Goal: Transaction & Acquisition: Purchase product/service

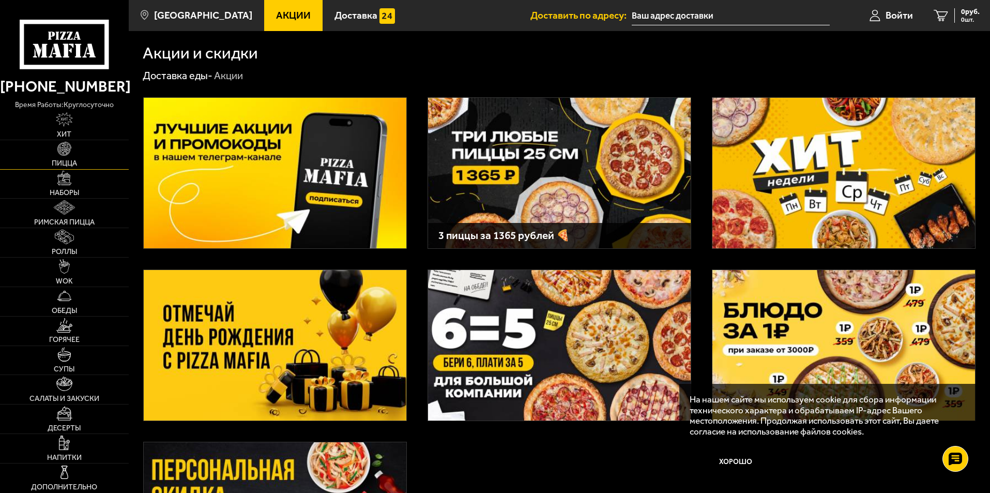
click at [61, 167] on span "Пицца" at bounding box center [64, 163] width 25 height 7
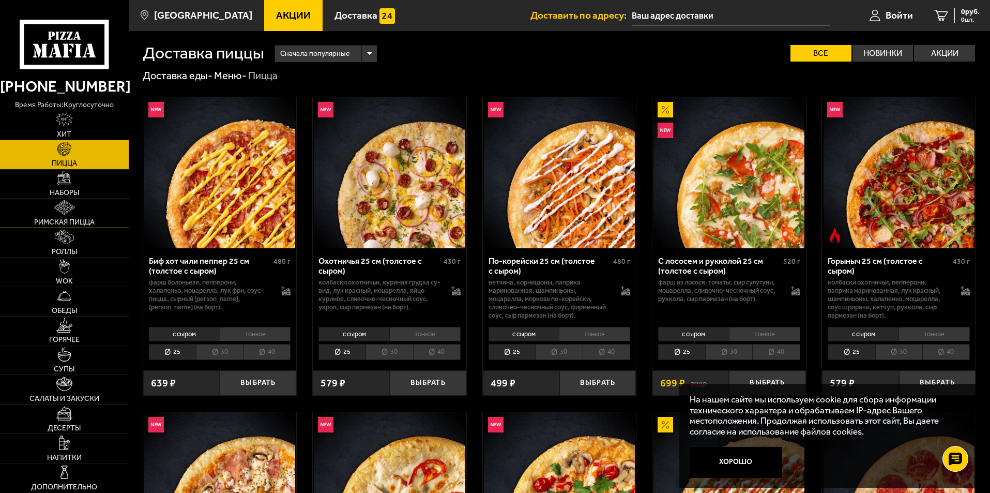
click at [87, 211] on link "Римская пицца" at bounding box center [64, 213] width 129 height 29
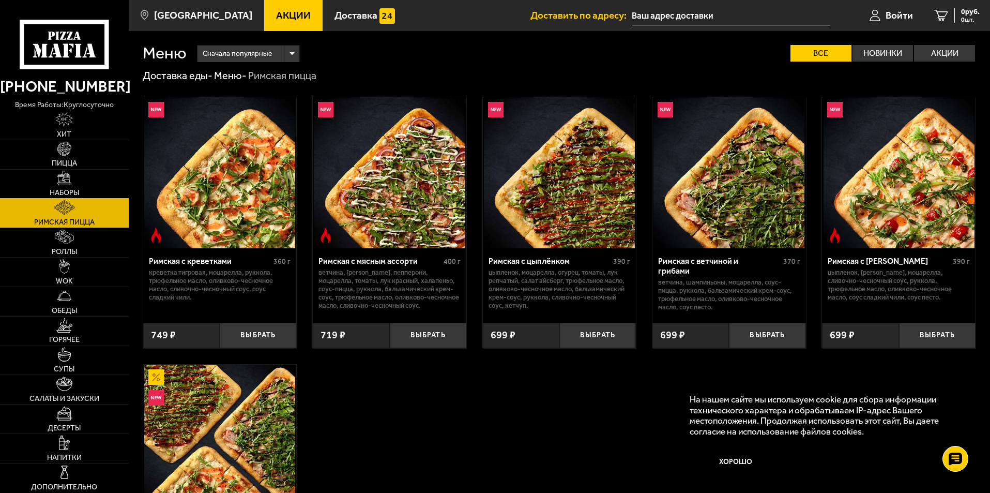
click at [88, 190] on link "Наборы" at bounding box center [64, 184] width 129 height 29
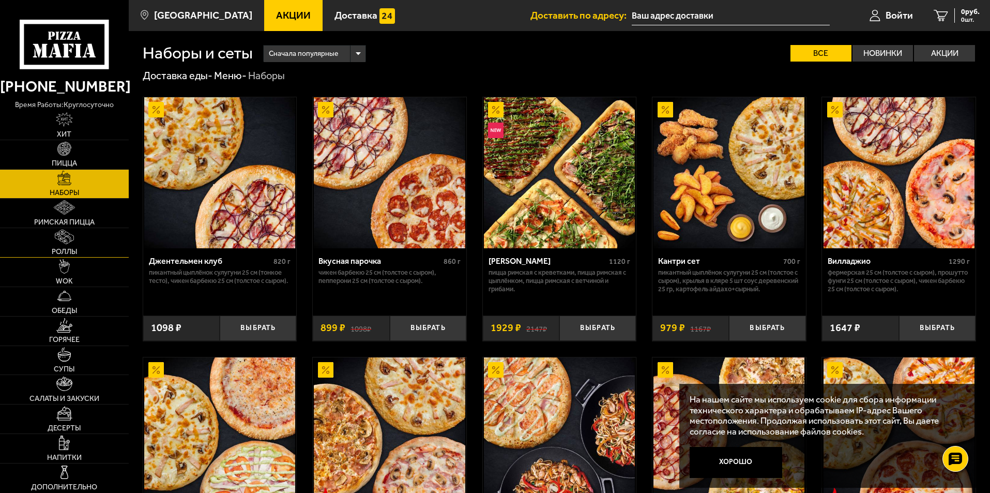
click at [78, 239] on link "Роллы" at bounding box center [64, 242] width 129 height 29
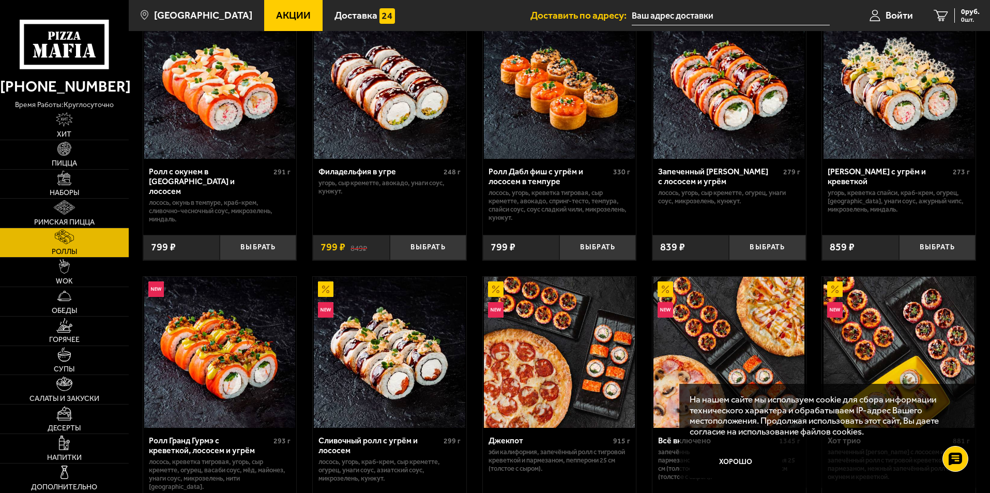
scroll to position [362, 0]
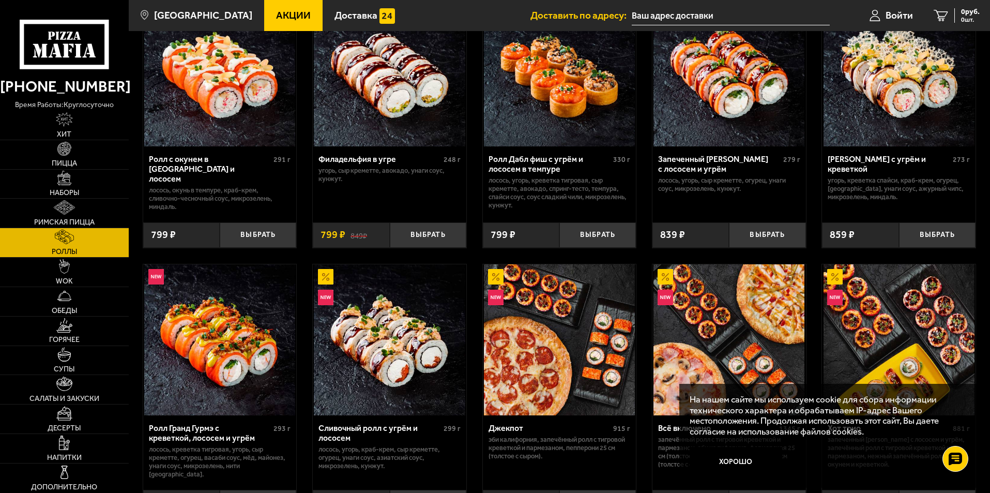
click at [729, 459] on button "Хорошо" at bounding box center [736, 462] width 93 height 31
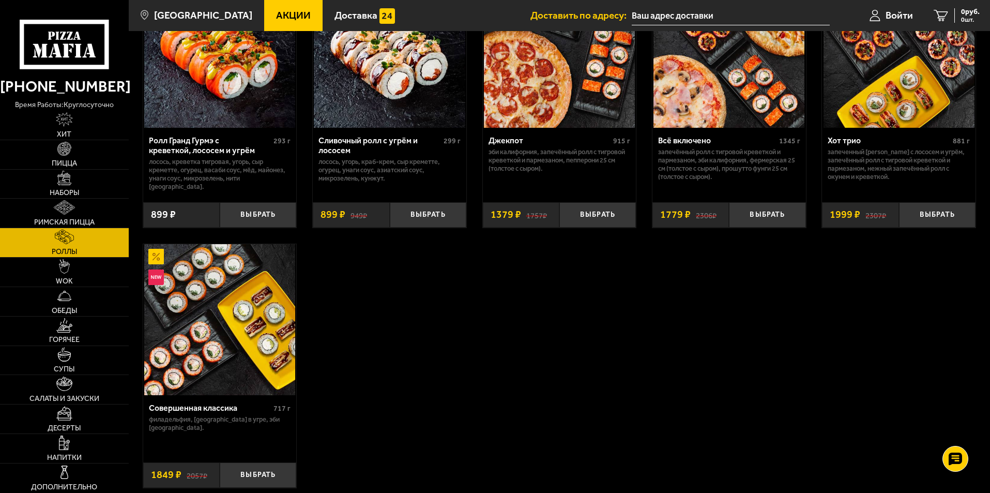
scroll to position [659, 0]
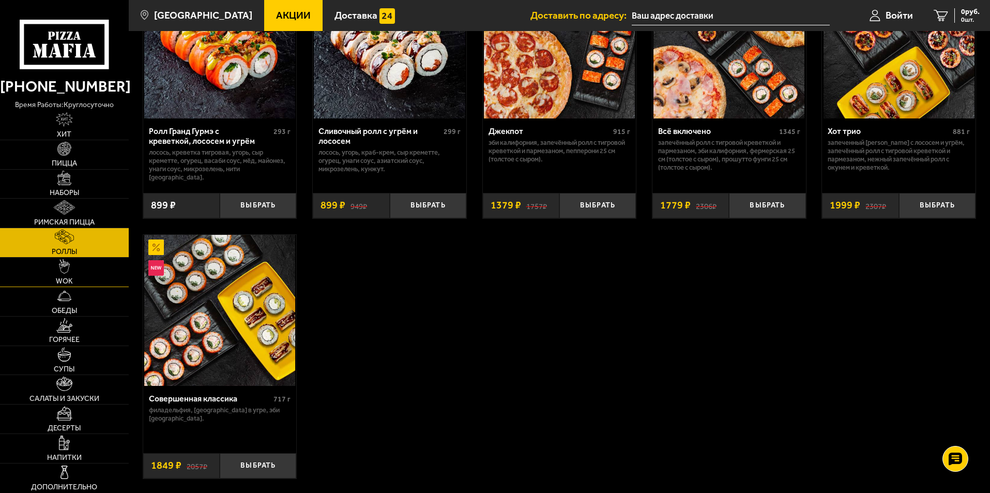
click at [62, 262] on img at bounding box center [64, 266] width 11 height 14
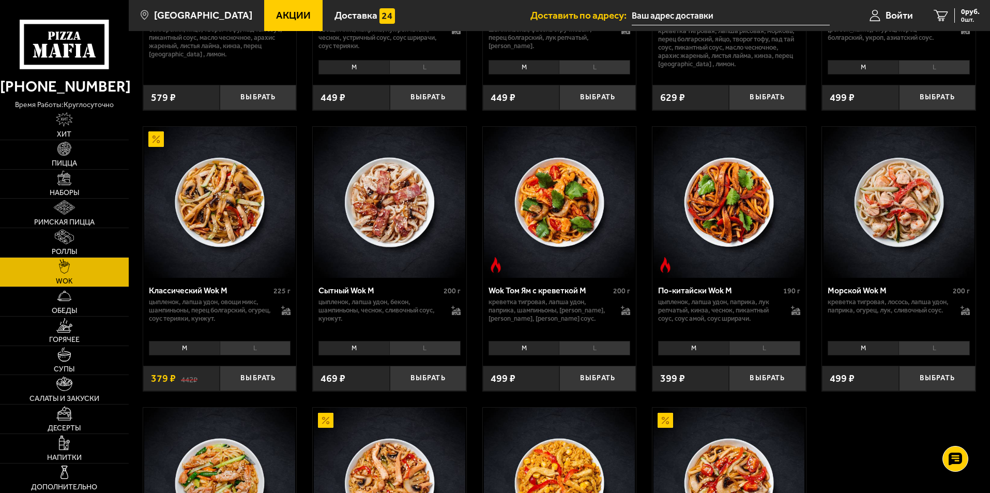
scroll to position [264, 0]
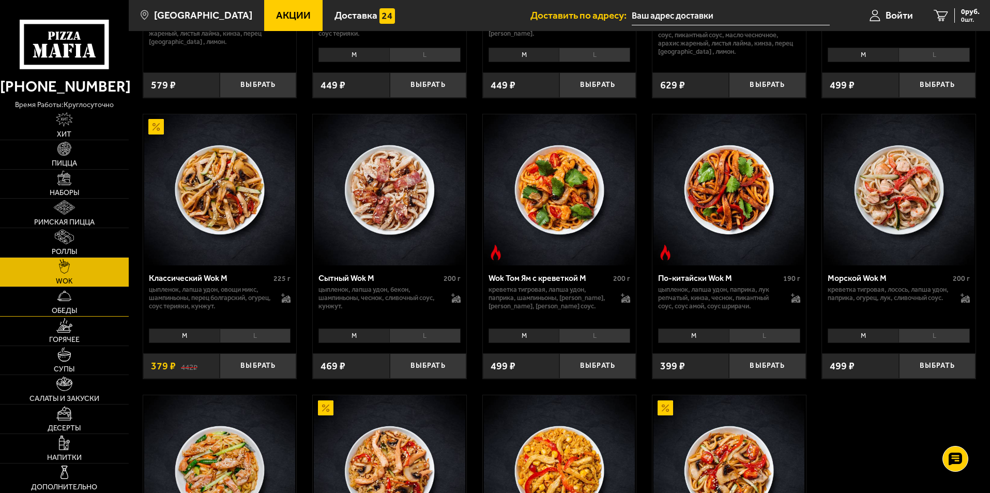
click at [65, 299] on img at bounding box center [64, 295] width 14 height 14
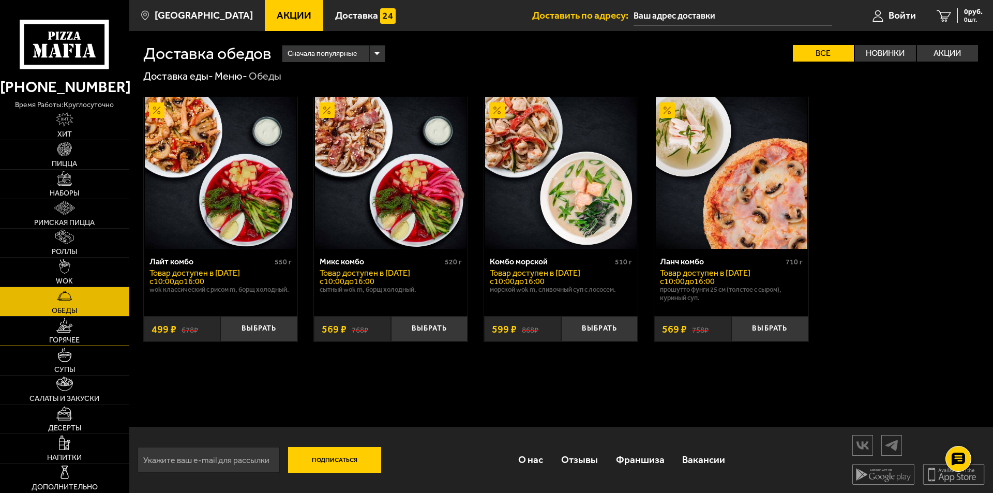
click at [58, 337] on span "Горячее" at bounding box center [64, 340] width 31 height 7
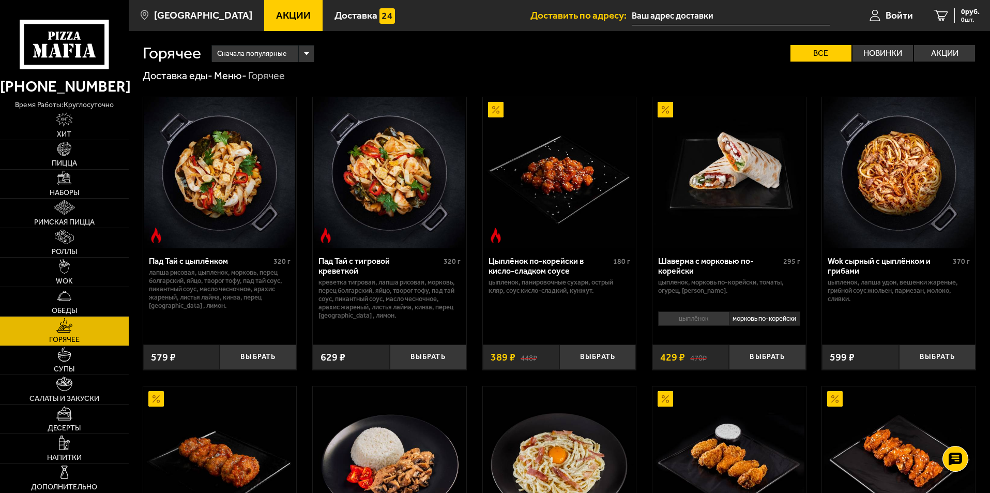
click at [674, 19] on input "text" at bounding box center [731, 15] width 198 height 19
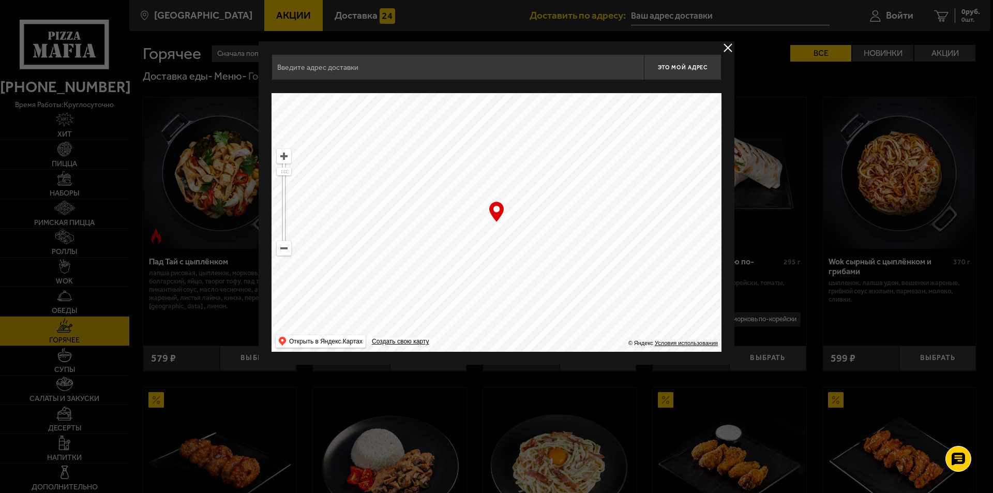
click at [384, 74] on input "text" at bounding box center [457, 67] width 372 height 26
click at [465, 59] on input "text" at bounding box center [457, 67] width 372 height 26
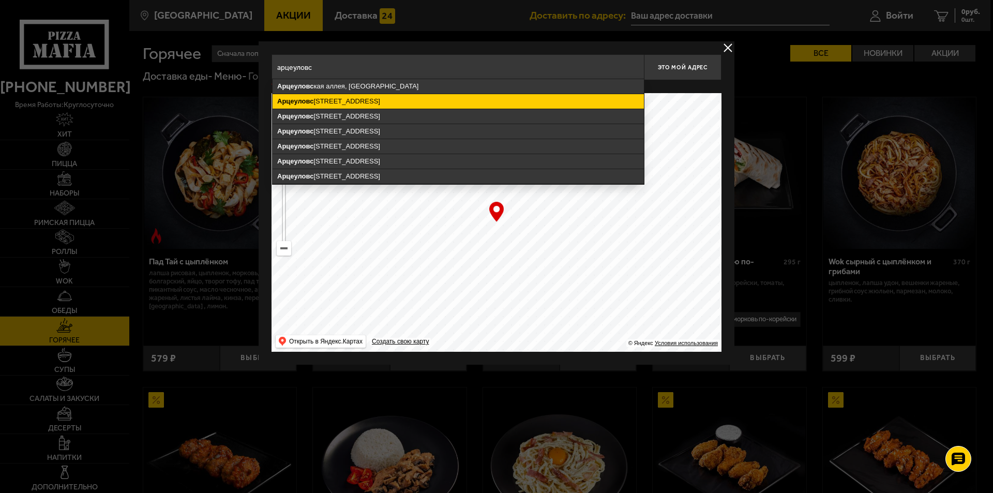
click at [345, 98] on ymaps "Арцеуловс [STREET_ADDRESS]" at bounding box center [457, 101] width 371 height 14
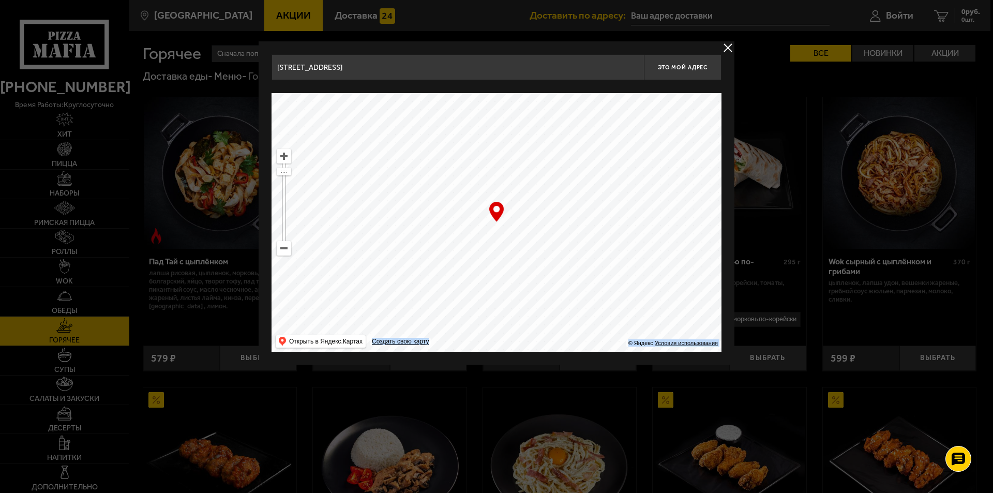
drag, startPoint x: 497, startPoint y: 208, endPoint x: 539, endPoint y: 206, distance: 42.0
click at [539, 206] on div "… © Яндекс Условия использования Открыть в Яндекс.Картах Создать свою карту" at bounding box center [496, 222] width 450 height 258
drag, startPoint x: 539, startPoint y: 236, endPoint x: 495, endPoint y: 262, distance: 51.4
click at [495, 262] on ymaps at bounding box center [496, 222] width 450 height 258
type input "[STREET_ADDRESS]"
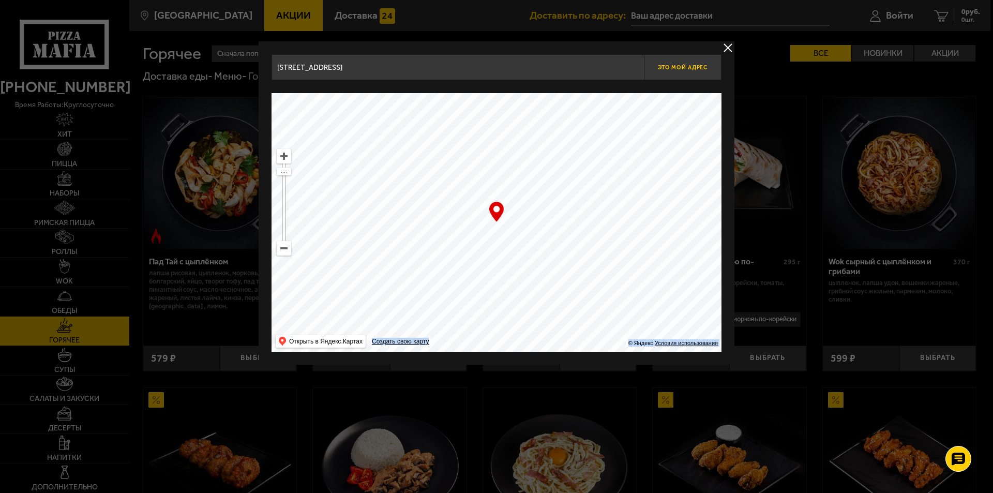
click at [697, 67] on span "Это мой адрес" at bounding box center [683, 67] width 50 height 7
type input "[STREET_ADDRESS]"
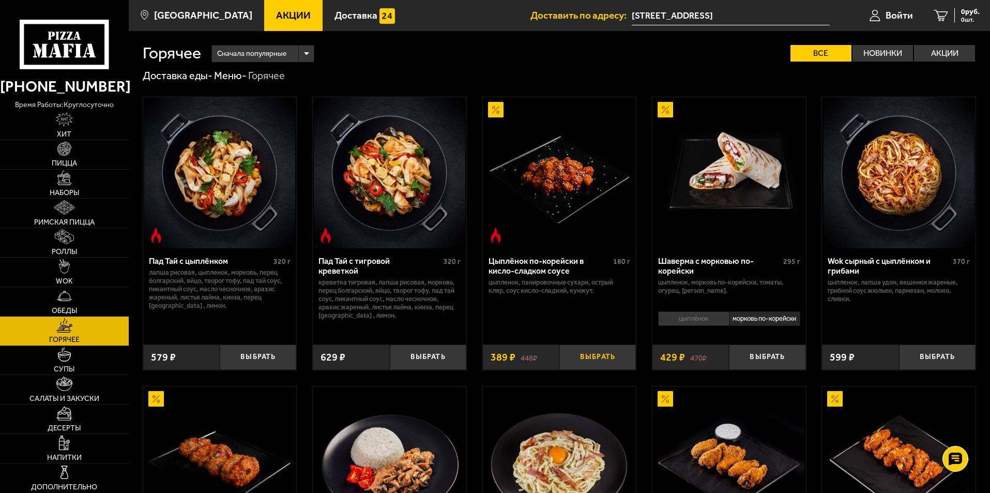
click at [609, 363] on button "Выбрать" at bounding box center [597, 356] width 77 height 25
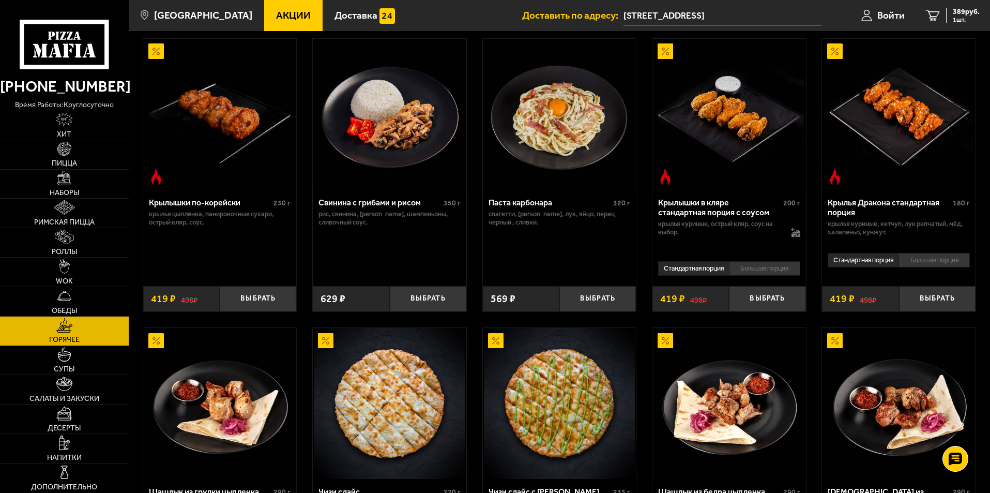
scroll to position [350, 0]
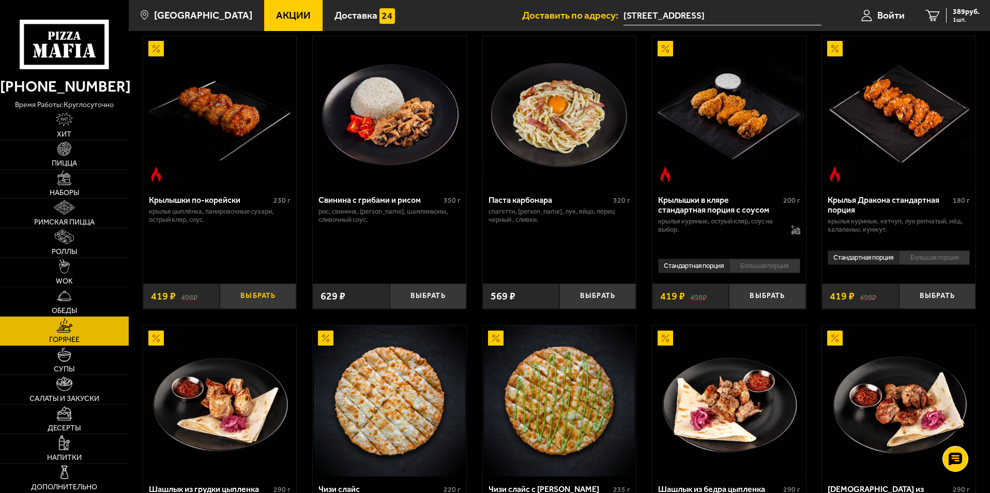
click at [267, 302] on button "Выбрать" at bounding box center [258, 295] width 77 height 25
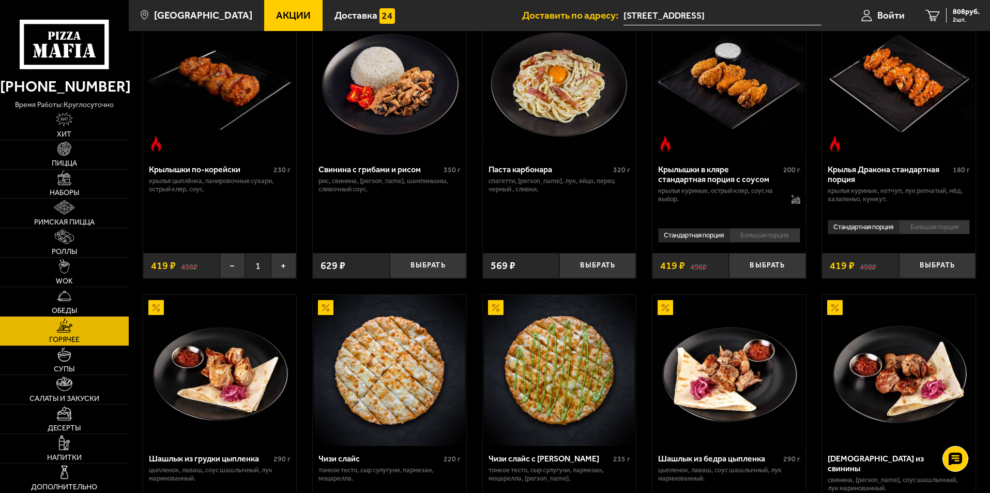
scroll to position [379, 0]
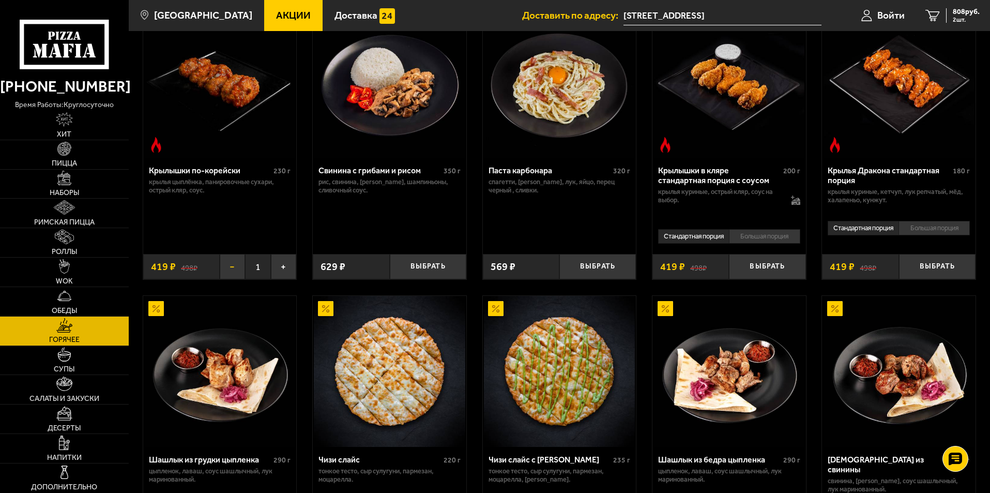
click at [234, 278] on button "−" at bounding box center [232, 266] width 25 height 25
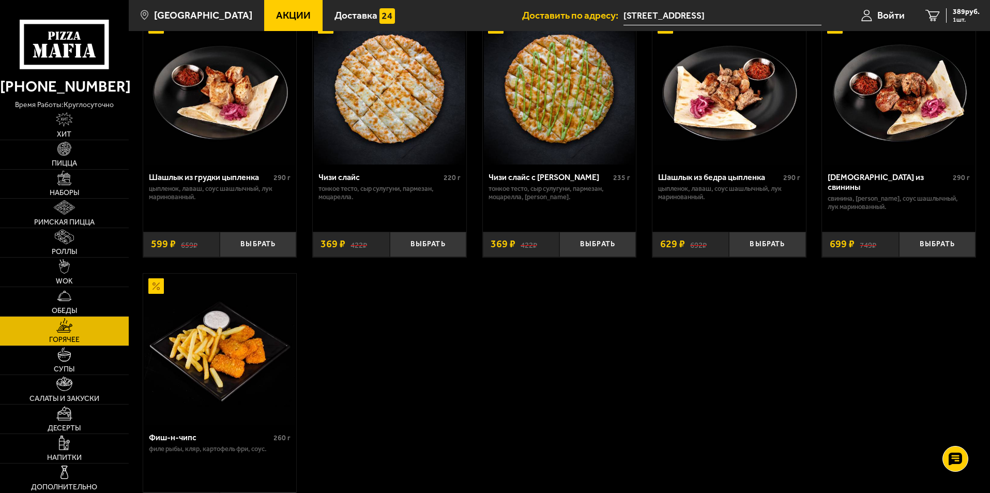
scroll to position [657, 0]
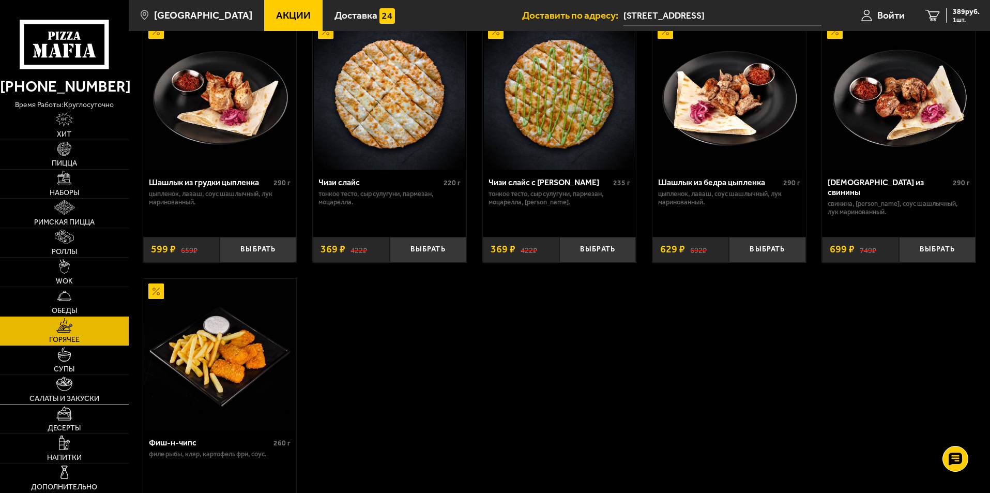
click at [65, 396] on span "Салаты и закуски" at bounding box center [64, 398] width 70 height 7
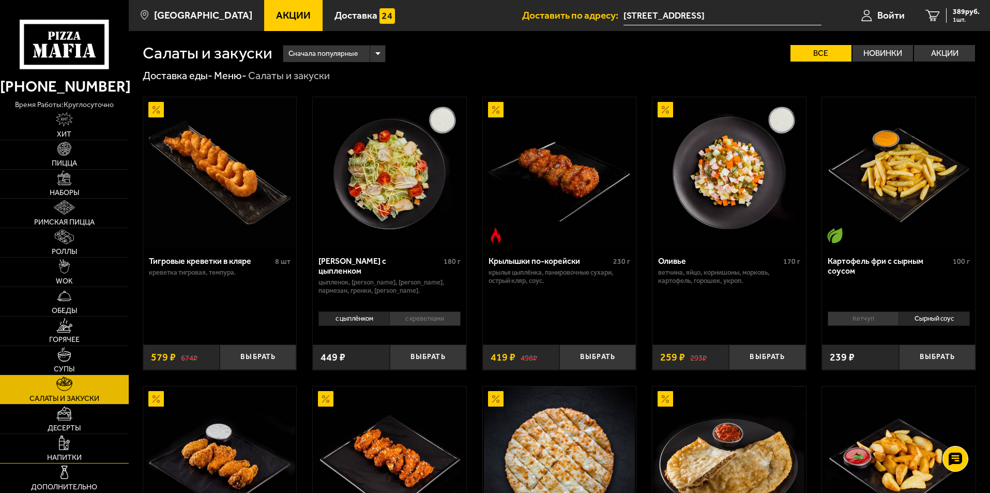
click at [79, 451] on link "Напитки" at bounding box center [64, 448] width 129 height 29
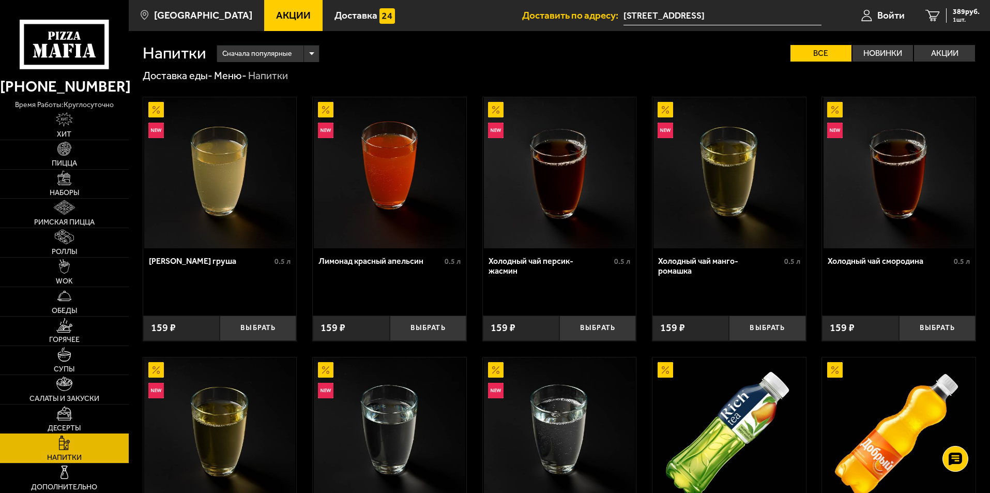
click at [75, 420] on link "Десерты" at bounding box center [64, 418] width 129 height 29
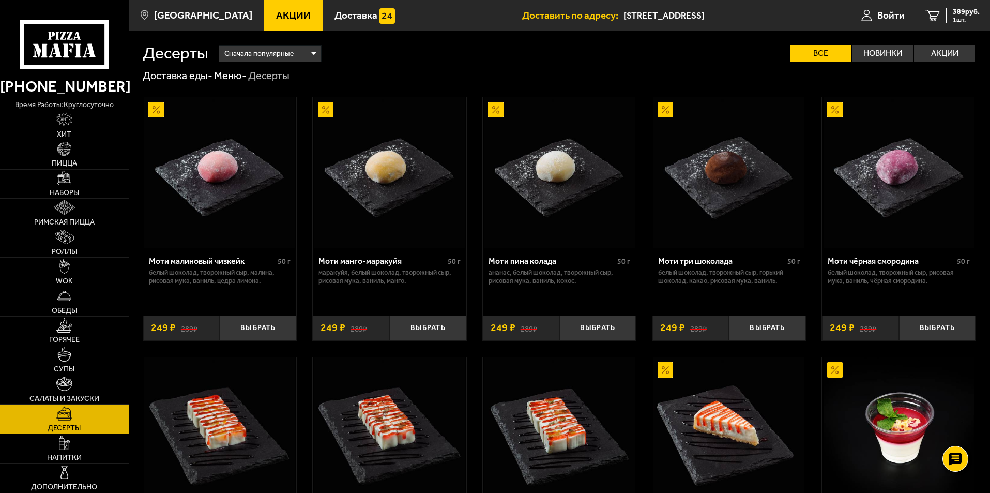
click at [78, 260] on link "WOK" at bounding box center [64, 271] width 129 height 29
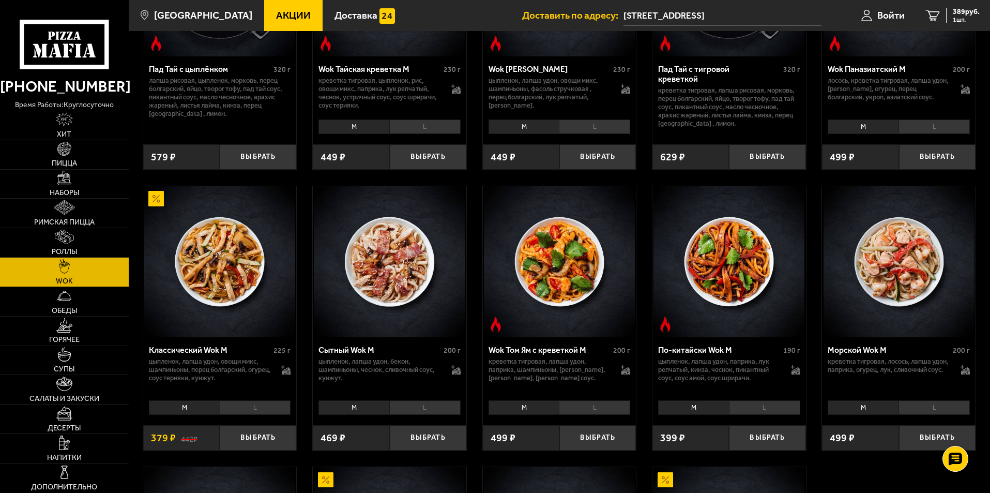
scroll to position [121, 0]
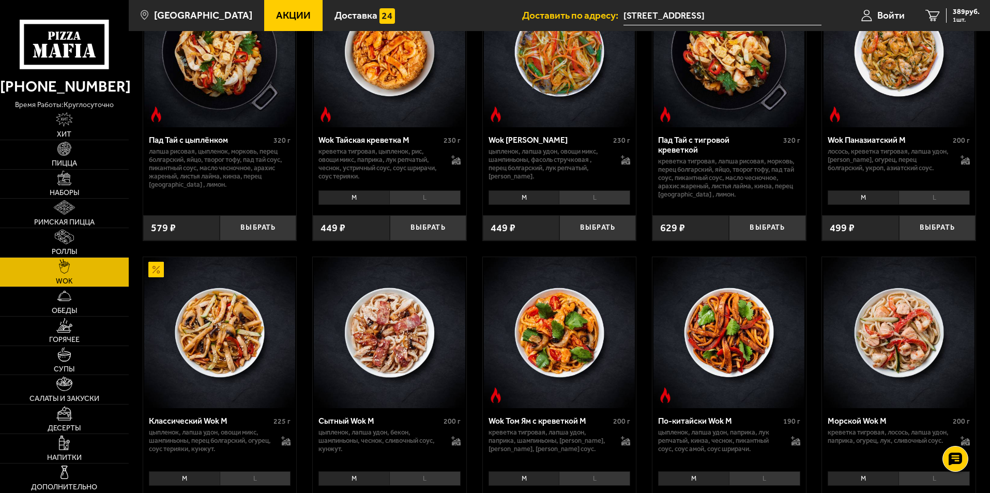
click at [414, 203] on li "L" at bounding box center [424, 197] width 71 height 14
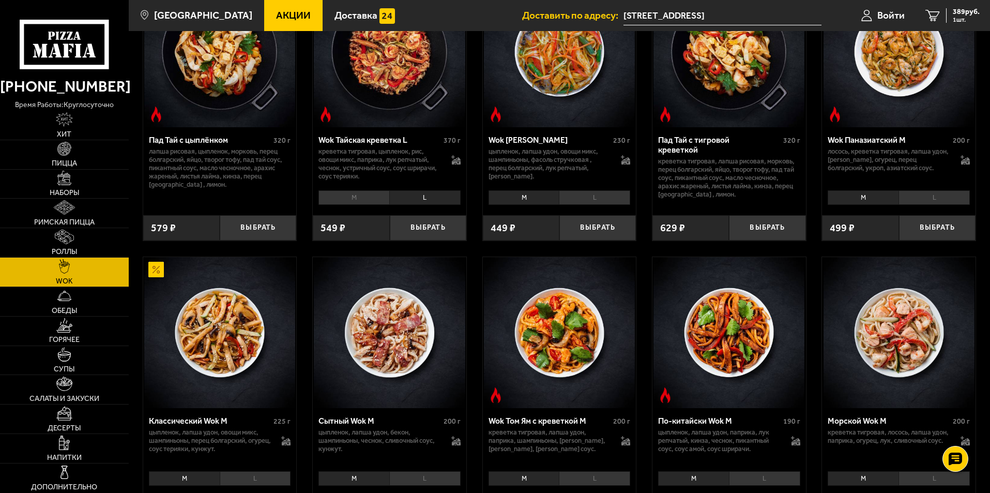
click at [373, 196] on li "M" at bounding box center [353, 197] width 71 height 14
